Goal: Task Accomplishment & Management: Manage account settings

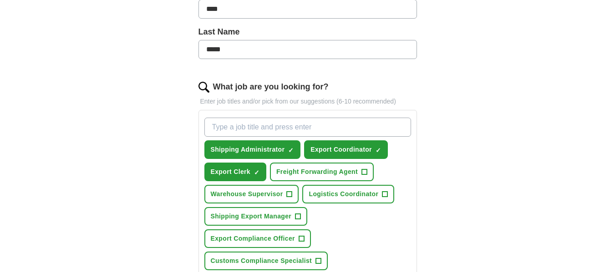
scroll to position [271, 0]
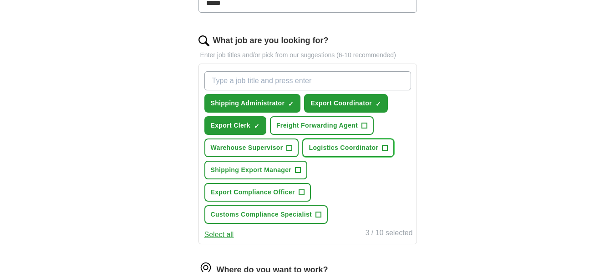
click at [385, 149] on span "+" at bounding box center [384, 148] width 5 height 7
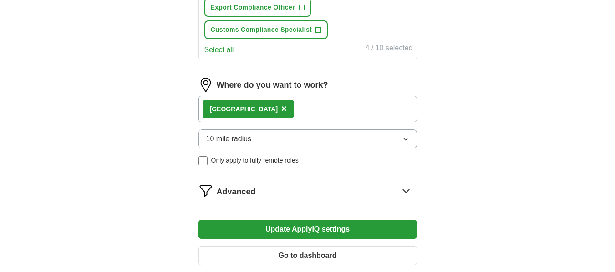
scroll to position [464, 0]
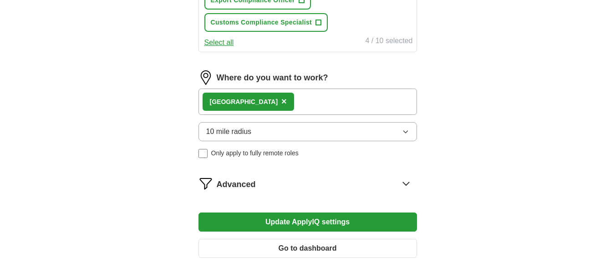
click at [342, 127] on button "10 mile radius" at bounding box center [307, 131] width 218 height 19
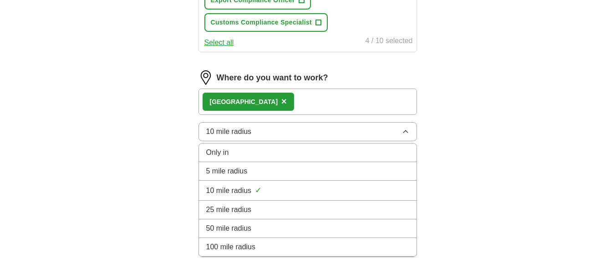
click at [264, 205] on div "25 mile radius" at bounding box center [307, 210] width 203 height 11
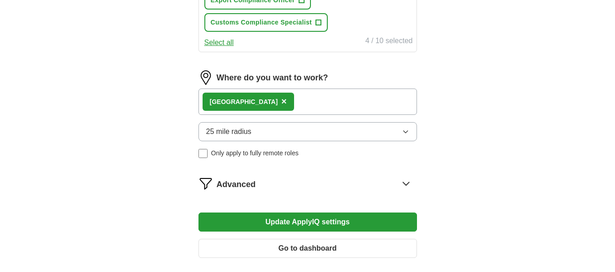
click at [404, 184] on icon at bounding box center [406, 184] width 15 height 15
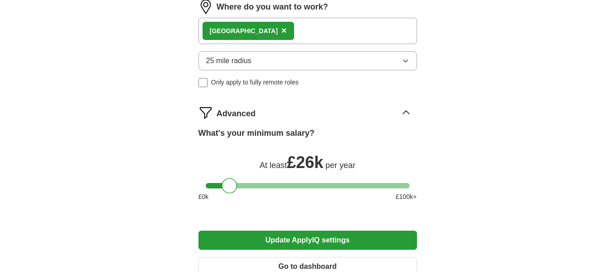
scroll to position [543, 0]
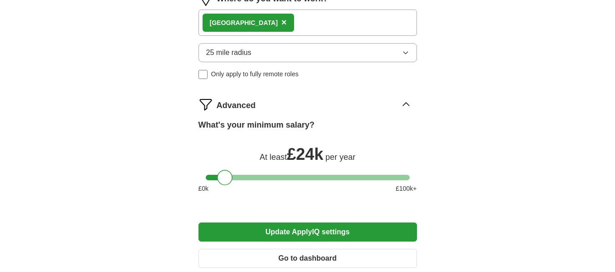
drag, startPoint x: 229, startPoint y: 176, endPoint x: 225, endPoint y: 176, distance: 4.6
click at [225, 176] on div at bounding box center [224, 177] width 15 height 15
click at [227, 177] on div at bounding box center [226, 177] width 15 height 15
click at [327, 232] on button "Update ApplyIQ settings" at bounding box center [307, 232] width 218 height 19
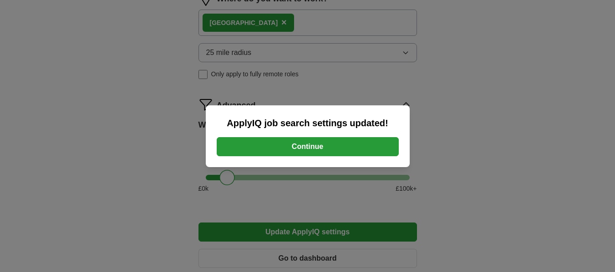
click at [308, 149] on button "Continue" at bounding box center [308, 146] width 182 height 19
